Goal: Information Seeking & Learning: Find contact information

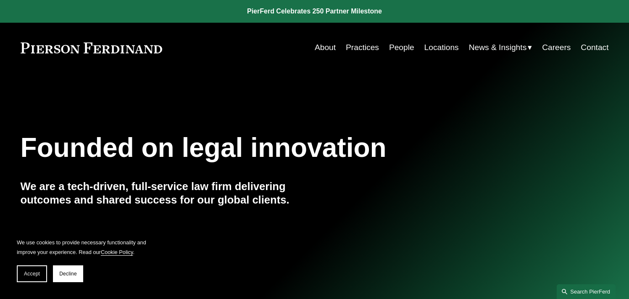
click at [573, 288] on link "Search this site" at bounding box center [586, 291] width 59 height 15
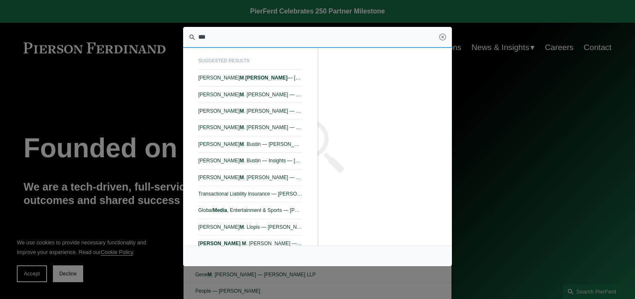
type input "****"
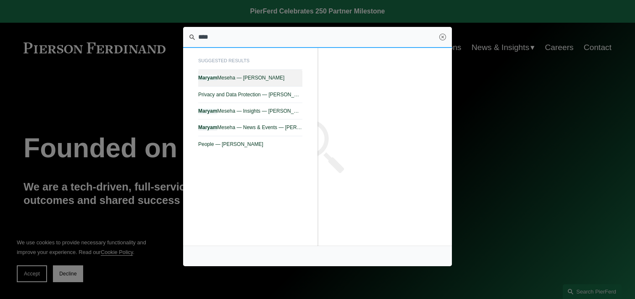
click at [285, 79] on span "Maryam Meseha — Pierson Ferdinand LLP" at bounding box center [250, 78] width 104 height 6
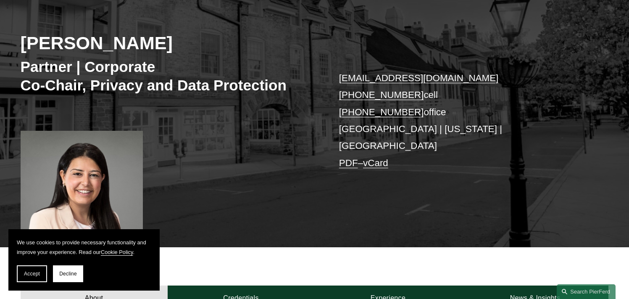
scroll to position [112, 0]
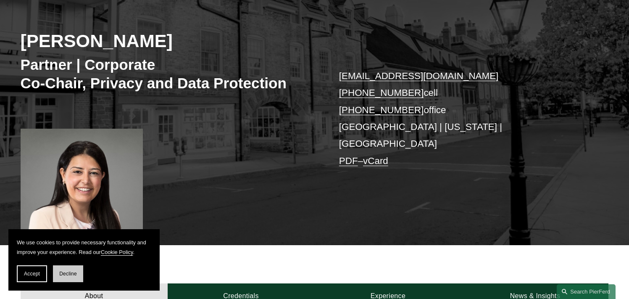
click at [72, 275] on span "Decline" at bounding box center [68, 274] width 18 height 6
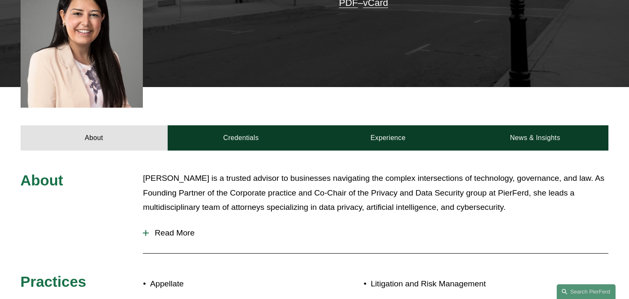
scroll to position [271, 0]
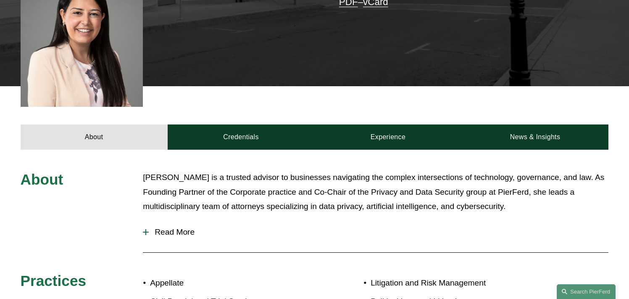
click at [165, 230] on button "Read More" at bounding box center [376, 232] width 466 height 22
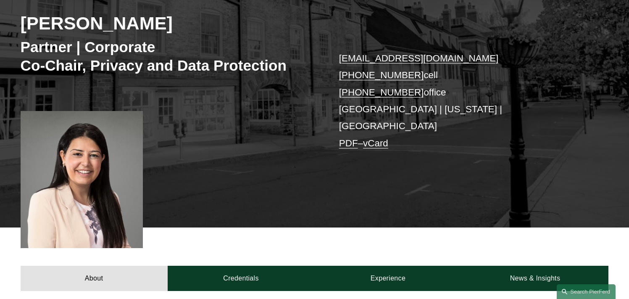
scroll to position [113, 0]
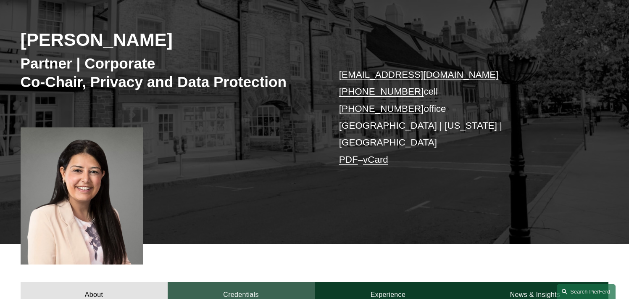
click at [219, 287] on link "Credentials" at bounding box center [241, 294] width 147 height 25
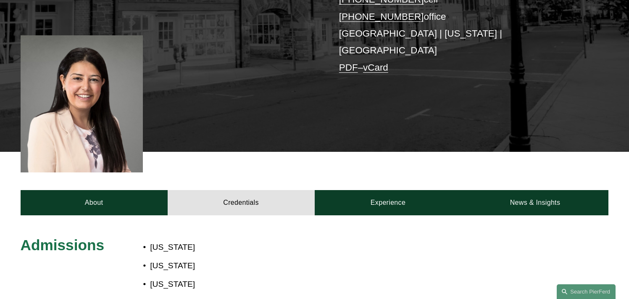
scroll to position [178, 0]
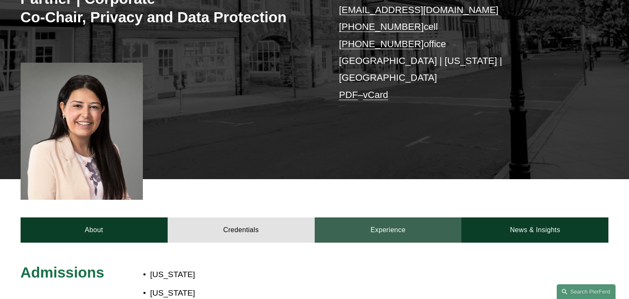
click at [358, 217] on link "Experience" at bounding box center [388, 229] width 147 height 25
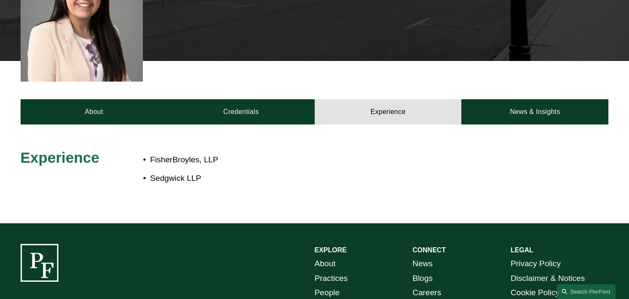
scroll to position [296, 0]
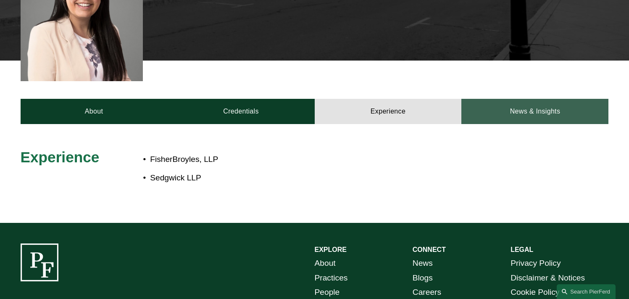
click at [512, 108] on link "News & Insights" at bounding box center [534, 111] width 147 height 25
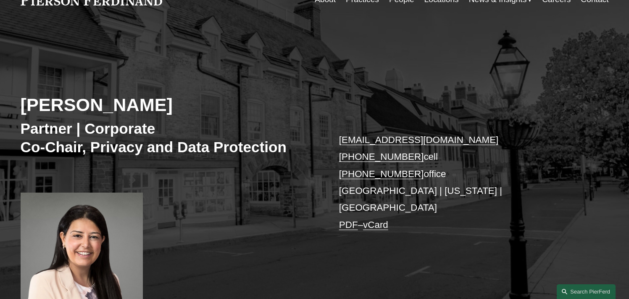
scroll to position [36, 0]
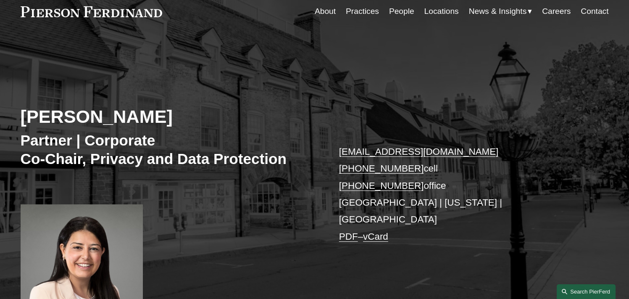
click at [575, 294] on link "Search this site" at bounding box center [586, 291] width 59 height 15
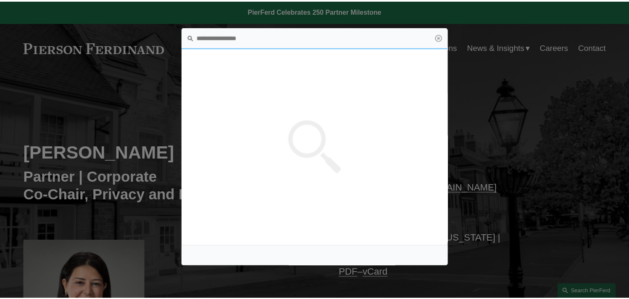
scroll to position [0, 0]
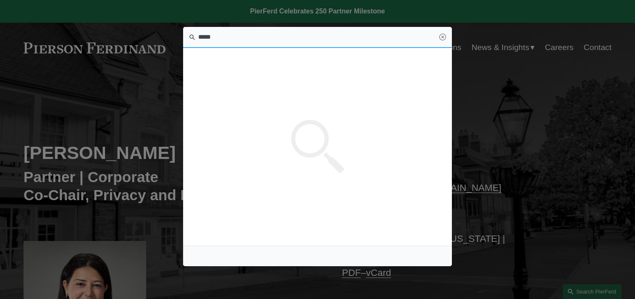
type input "*****"
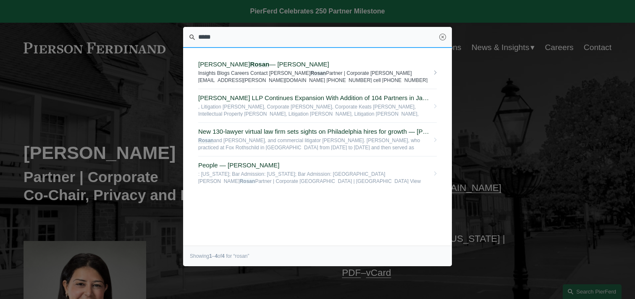
click at [300, 65] on span "[PERSON_NAME] — [PERSON_NAME]" at bounding box center [313, 65] width 231 height 8
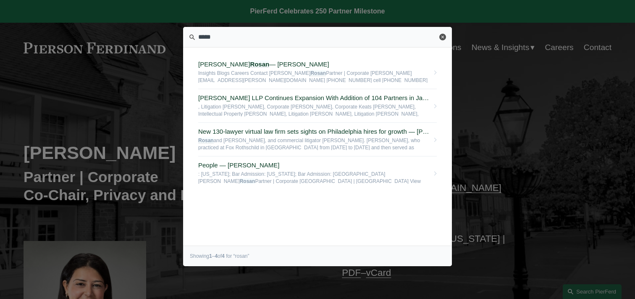
click at [443, 35] on link "Close" at bounding box center [443, 37] width 7 height 7
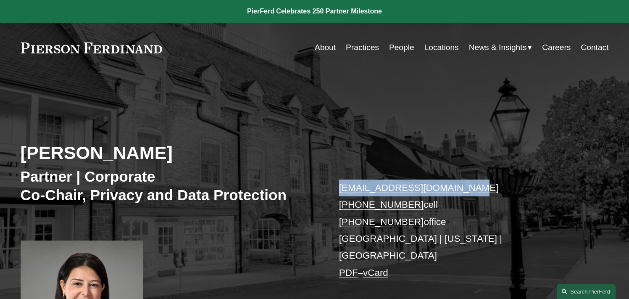
drag, startPoint x: 487, startPoint y: 188, endPoint x: 330, endPoint y: 190, distance: 156.3
click at [330, 190] on div "[PERSON_NAME] Partner | Corporate Co-Chair, Privacy and Data Protection [EMAIL_…" at bounding box center [314, 224] width 629 height 266
copy link "[EMAIL_ADDRESS][DOMAIN_NAME]"
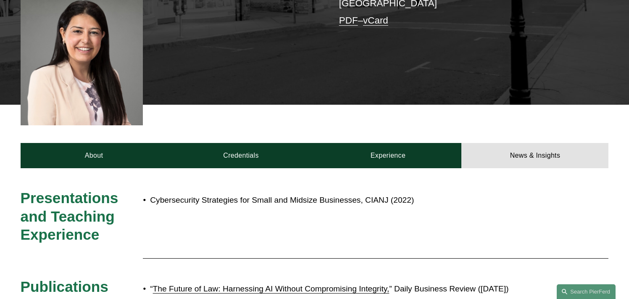
scroll to position [111, 0]
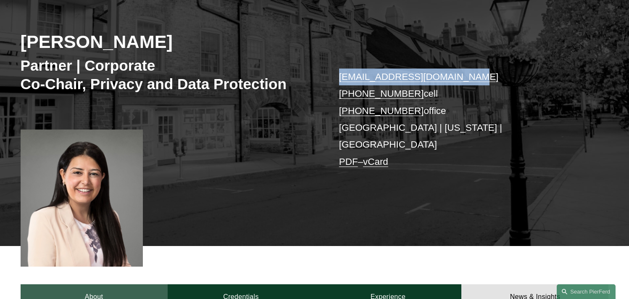
click at [93, 285] on link "About" at bounding box center [94, 296] width 147 height 25
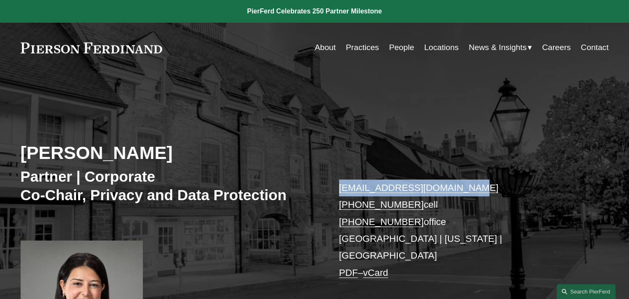
scroll to position [0, 0]
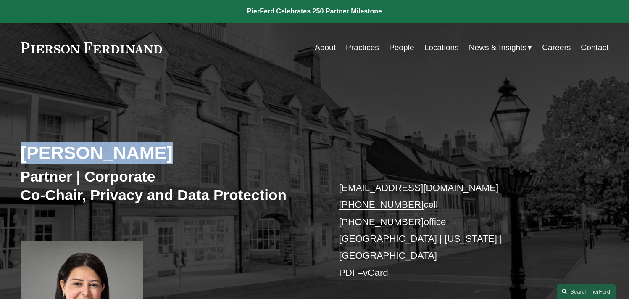
drag, startPoint x: 180, startPoint y: 157, endPoint x: 11, endPoint y: 159, distance: 169.3
click at [11, 159] on div "[PERSON_NAME] Partner | Corporate Co-Chair, Privacy and Data Protection [EMAIL_…" at bounding box center [314, 224] width 629 height 266
copy h2 "[PERSON_NAME]"
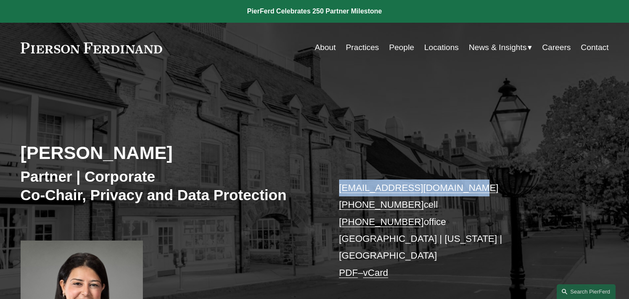
drag, startPoint x: 485, startPoint y: 189, endPoint x: 341, endPoint y: 189, distance: 144.1
click at [341, 189] on p "[EMAIL_ADDRESS][DOMAIN_NAME] [PHONE_NUMBER] cell [PHONE_NUMBER] office [GEOGRAP…" at bounding box center [461, 230] width 245 height 102
copy link "[EMAIL_ADDRESS][DOMAIN_NAME]"
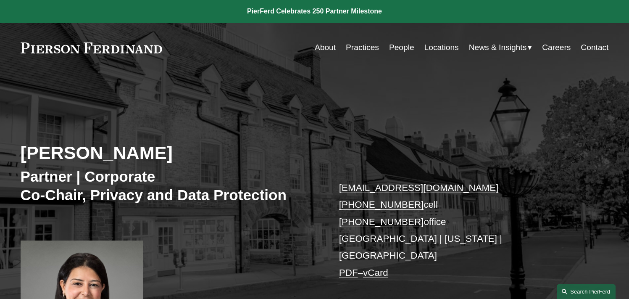
click at [586, 293] on link "Search this site" at bounding box center [586, 291] width 59 height 15
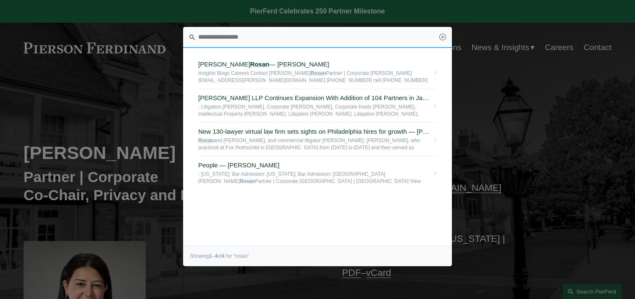
paste input "**********"
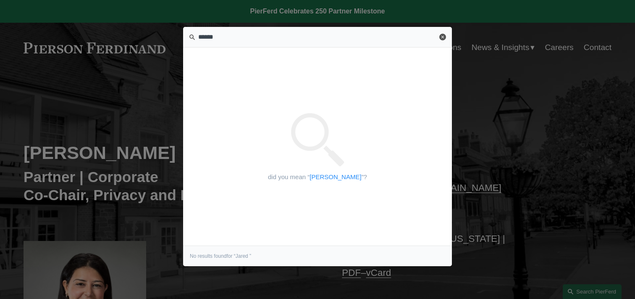
click at [445, 38] on link "Close" at bounding box center [443, 37] width 7 height 7
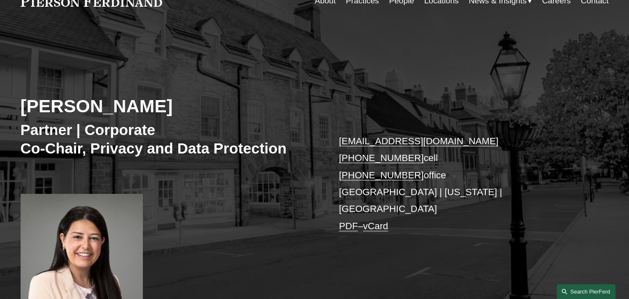
click at [573, 288] on link "Search this site" at bounding box center [586, 291] width 59 height 15
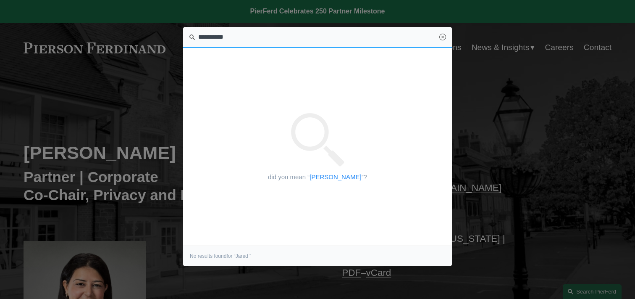
drag, startPoint x: 232, startPoint y: 35, endPoint x: 151, endPoint y: 35, distance: 81.1
type input "*"
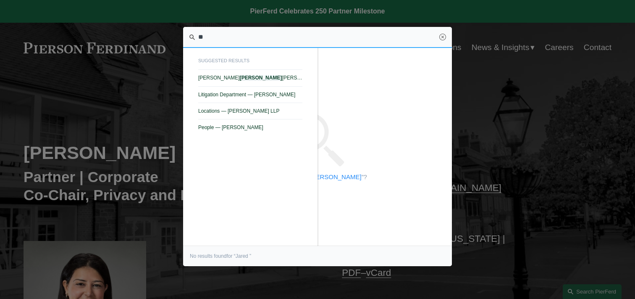
type input "*"
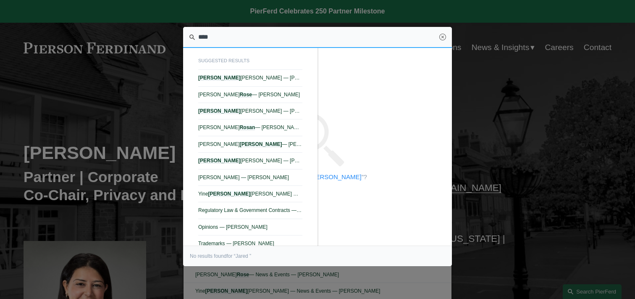
type input "*****"
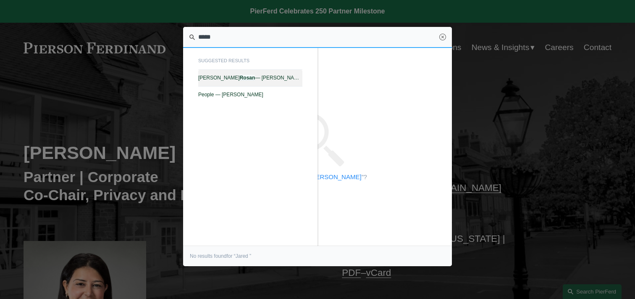
click at [281, 74] on link "[PERSON_NAME] — [PERSON_NAME]" at bounding box center [250, 78] width 104 height 16
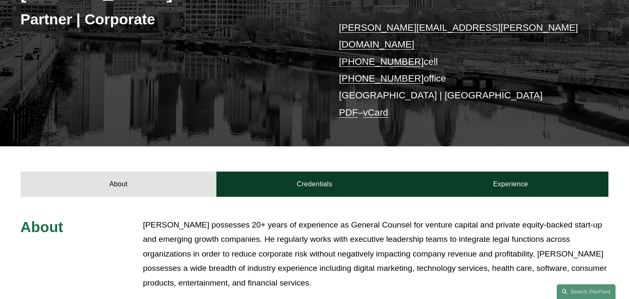
scroll to position [264, 0]
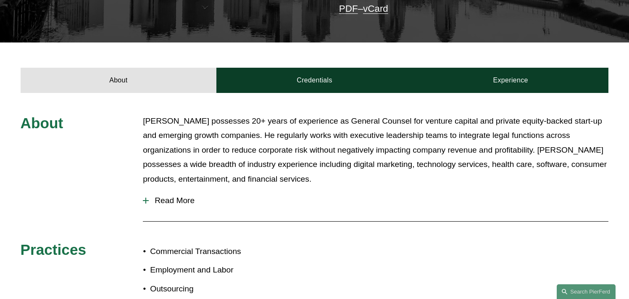
click at [188, 196] on span "Read More" at bounding box center [379, 200] width 460 height 9
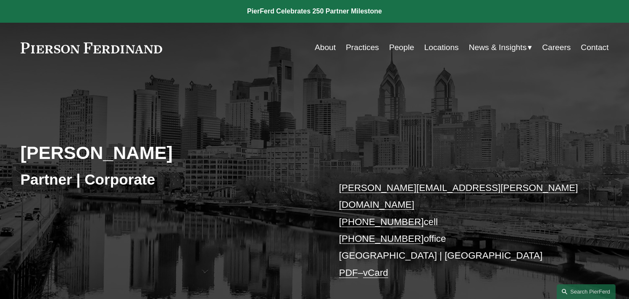
scroll to position [0, 0]
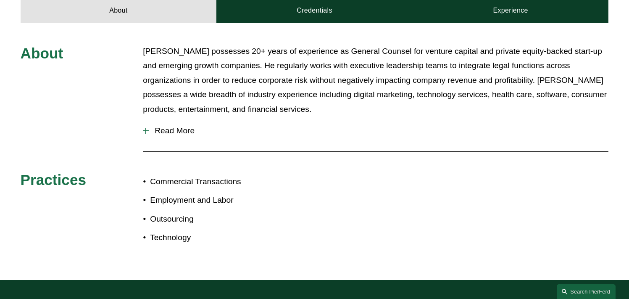
scroll to position [331, 0]
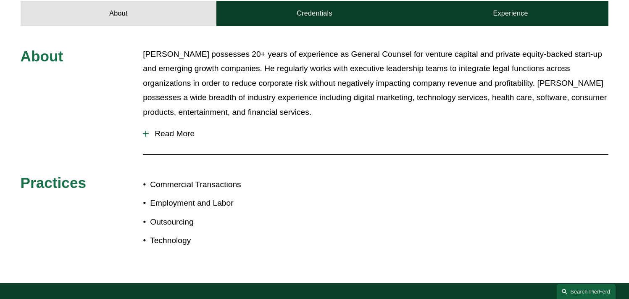
click at [164, 126] on button "Read More" at bounding box center [376, 134] width 466 height 22
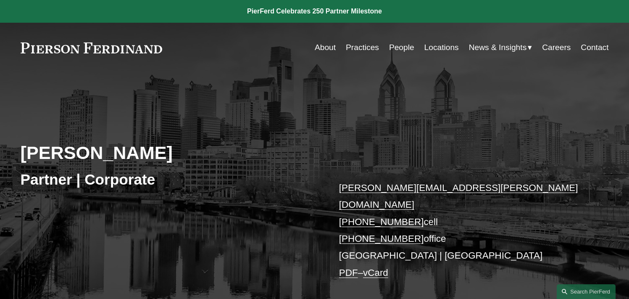
scroll to position [0, 0]
drag, startPoint x: 176, startPoint y: 154, endPoint x: 24, endPoint y: 158, distance: 152.6
click at [24, 158] on h2 "Jonathan Rosan" at bounding box center [168, 153] width 294 height 22
copy h2 "Jonathan Rosan"
